Goal: Check status: Check status

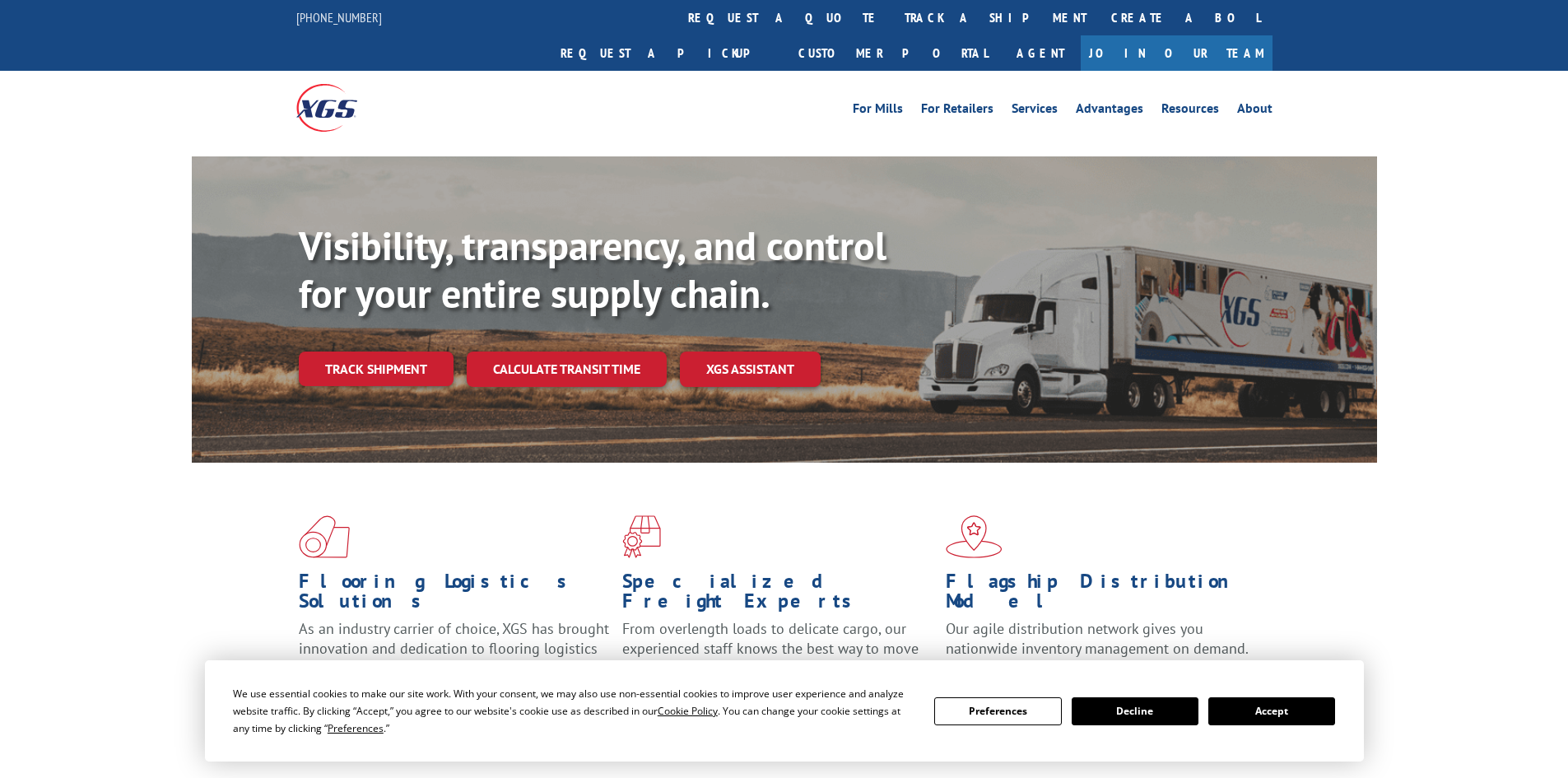
click at [1270, 708] on button "Accept" at bounding box center [1272, 712] width 127 height 28
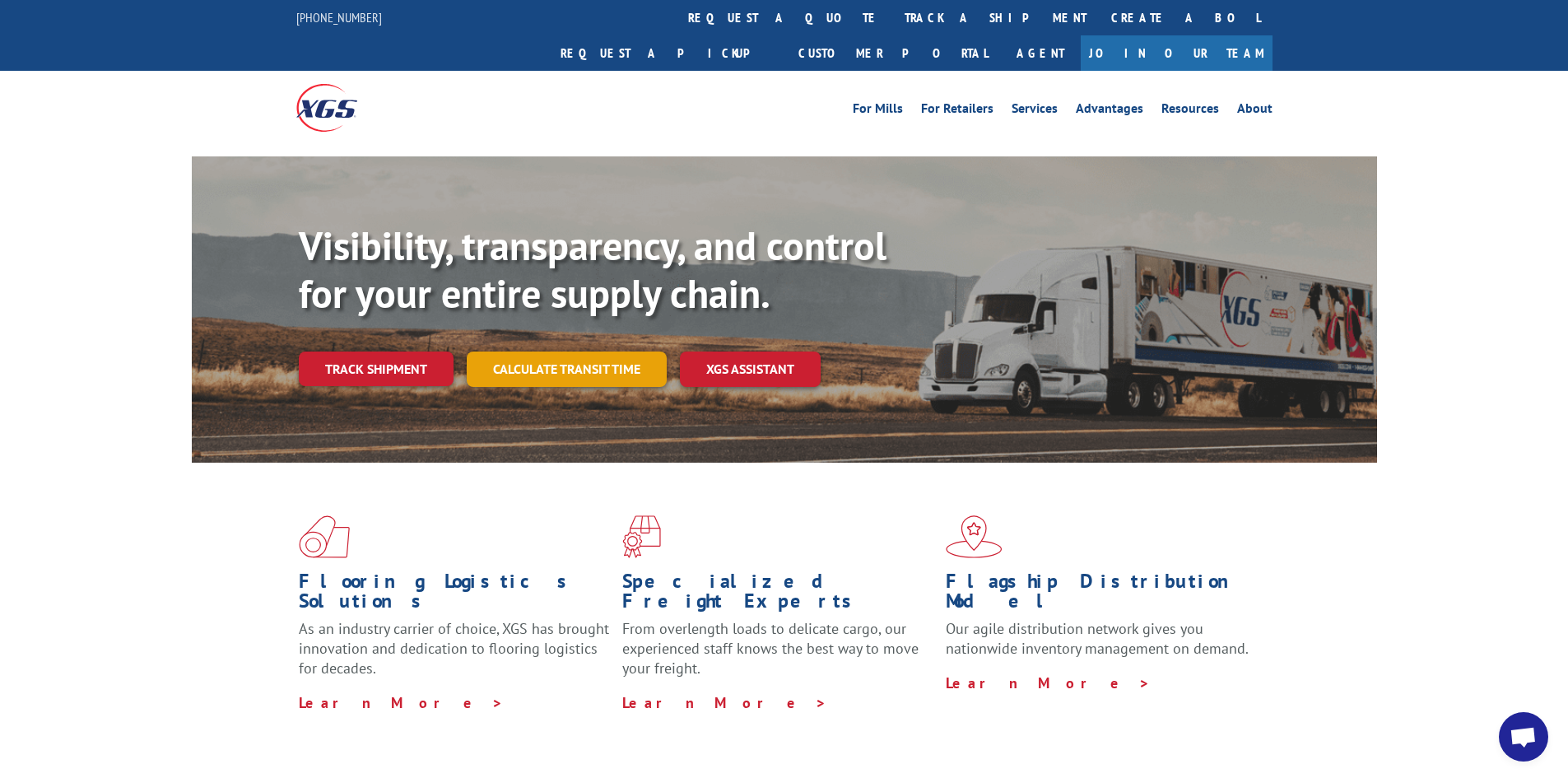
click at [574, 352] on link "Calculate transit time" at bounding box center [566, 369] width 200 height 35
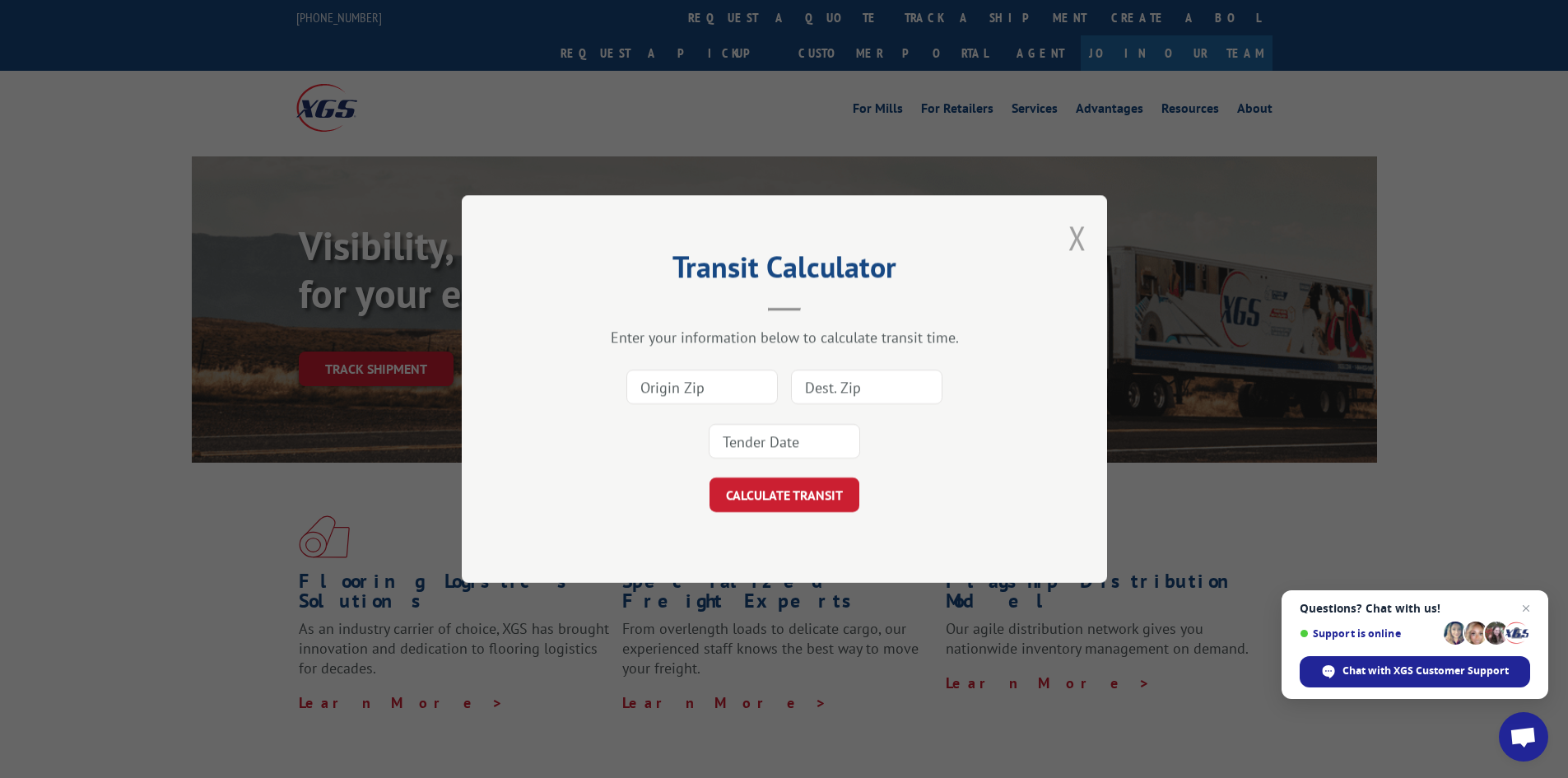
click at [1075, 241] on button "Close modal" at bounding box center [1077, 237] width 18 height 44
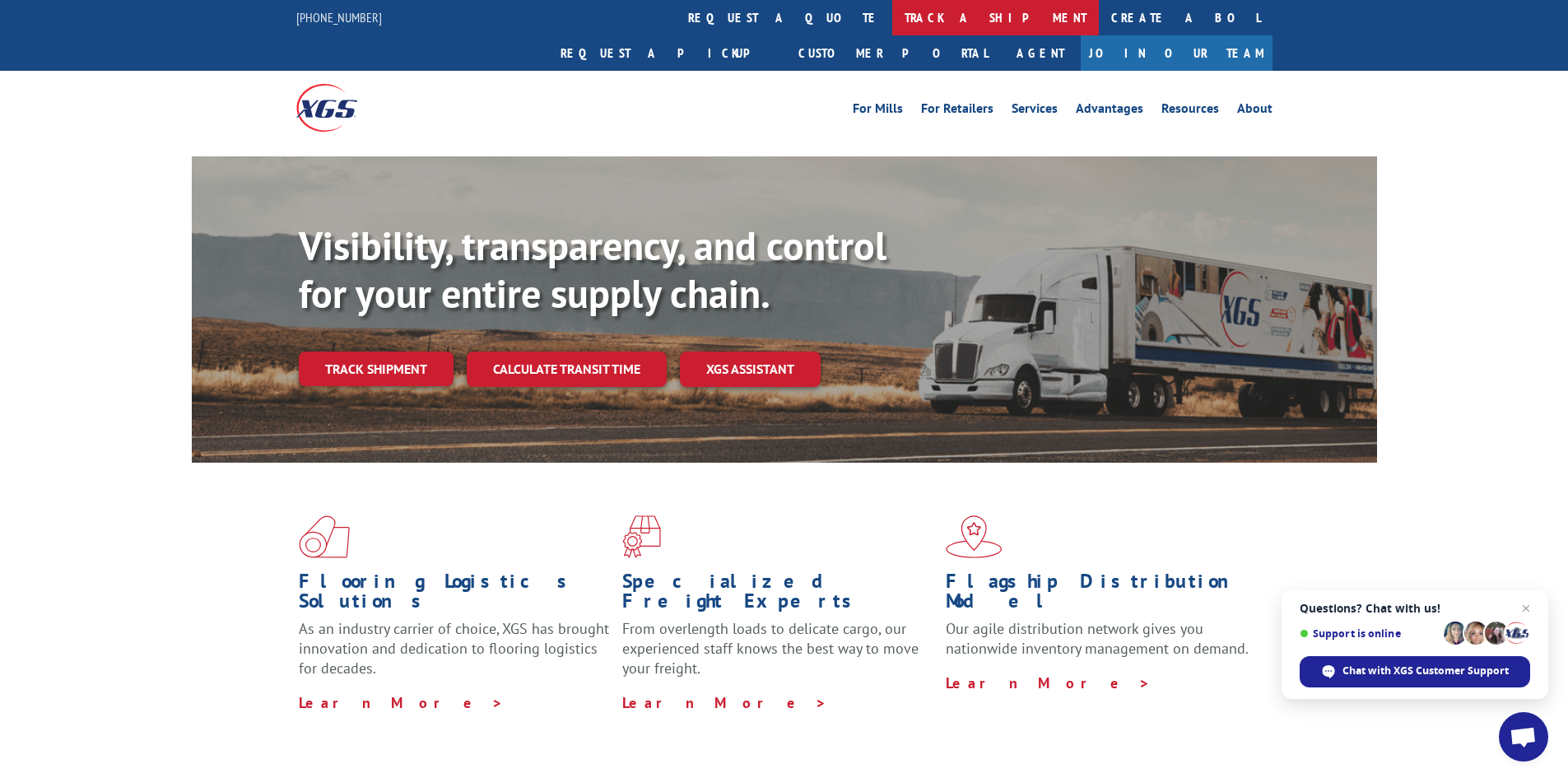
click at [893, 18] on link "track a shipment" at bounding box center [996, 18] width 207 height 35
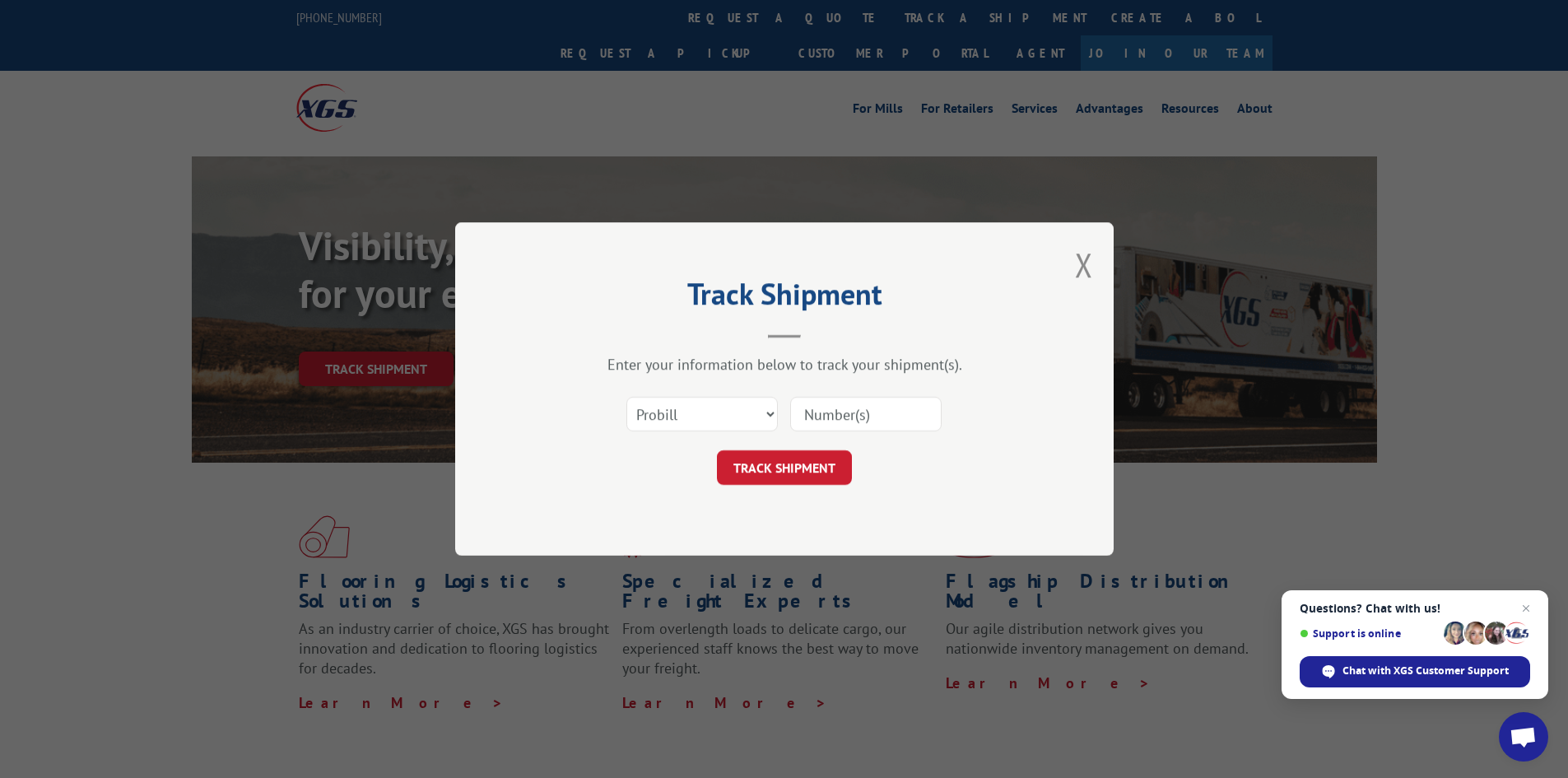
paste input "17639135"
type input "17639135"
click at [795, 469] on button "TRACK SHIPMENT" at bounding box center [784, 467] width 135 height 35
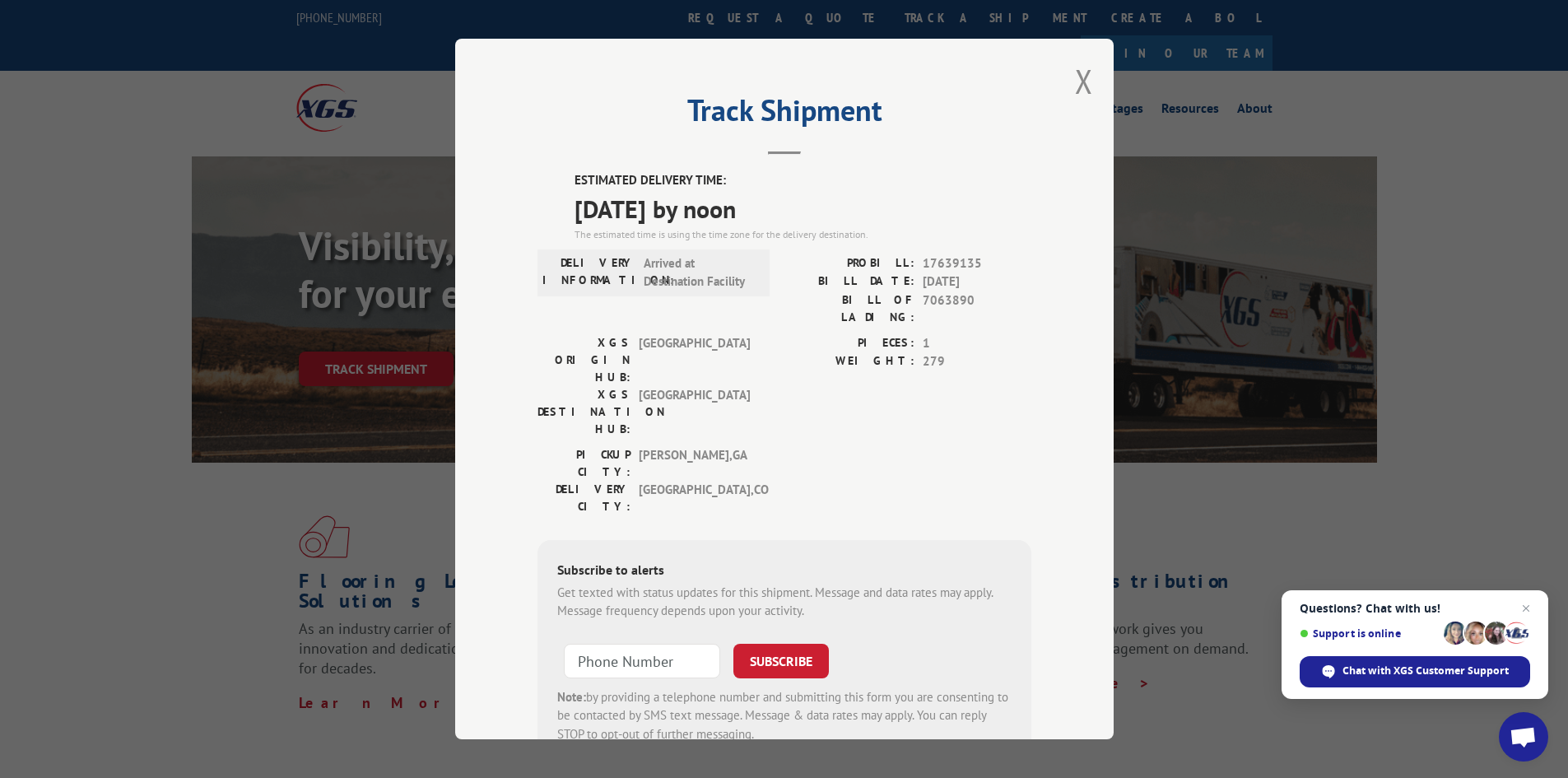
drag, startPoint x: 1076, startPoint y: 81, endPoint x: 819, endPoint y: 377, distance: 392.0
click at [1062, 94] on div "Track Shipment ESTIMATED DELIVERY TIME: [DATE] by noon The estimated time is us…" at bounding box center [784, 388] width 659 height 701
click at [1079, 81] on button "Close modal" at bounding box center [1084, 81] width 18 height 44
